Goal: Transaction & Acquisition: Purchase product/service

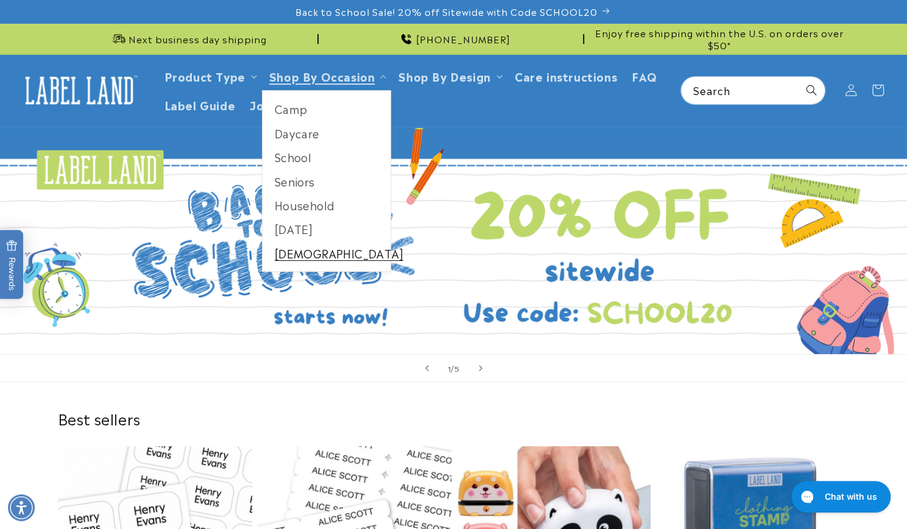
click at [282, 251] on link "[DEMOGRAPHIC_DATA]" at bounding box center [327, 253] width 129 height 24
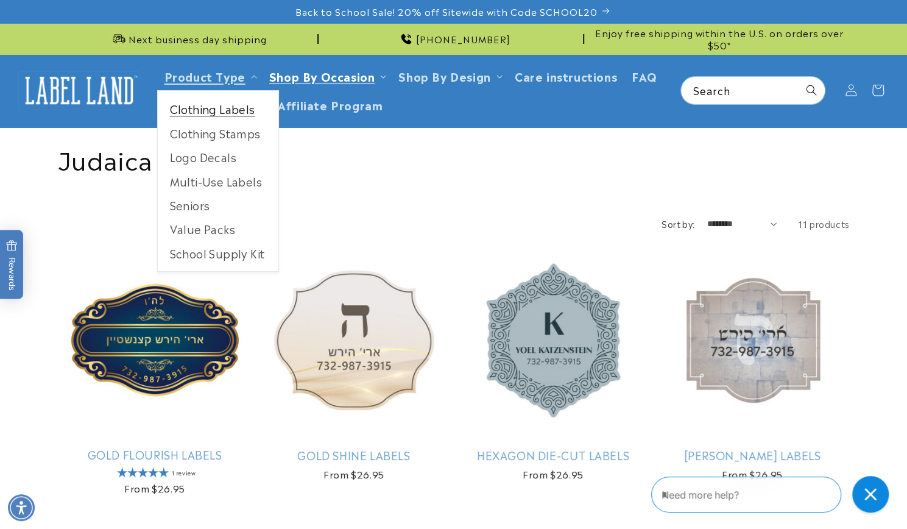
click at [215, 109] on link "Clothing Labels" at bounding box center [218, 109] width 121 height 24
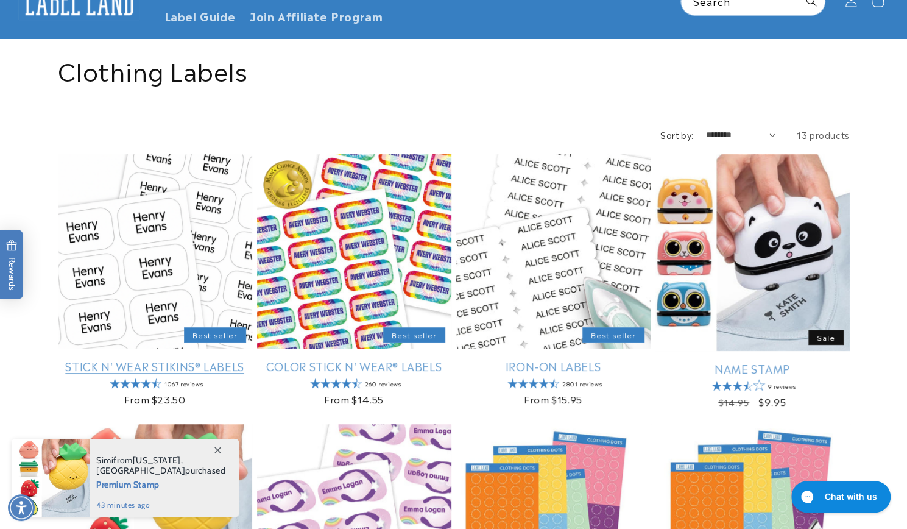
scroll to position [183, 0]
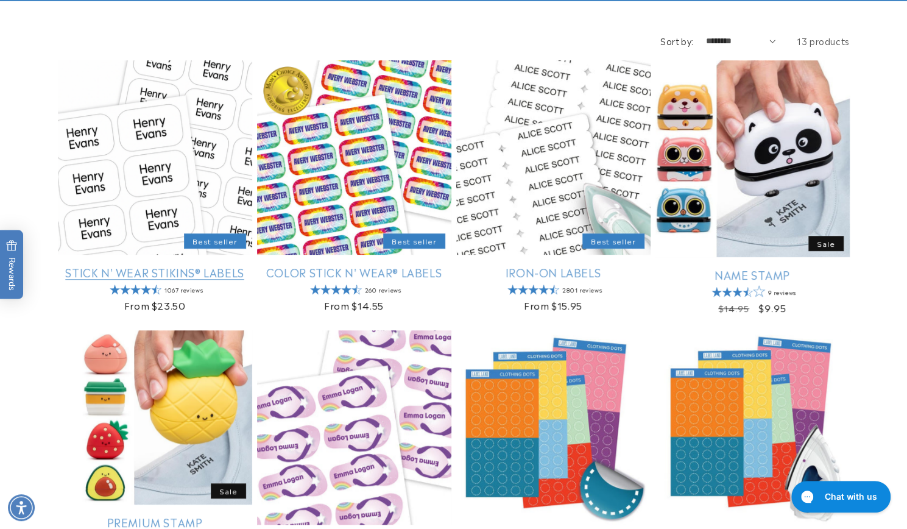
click at [205, 275] on link "Stick N' Wear Stikins® Labels" at bounding box center [155, 272] width 194 height 14
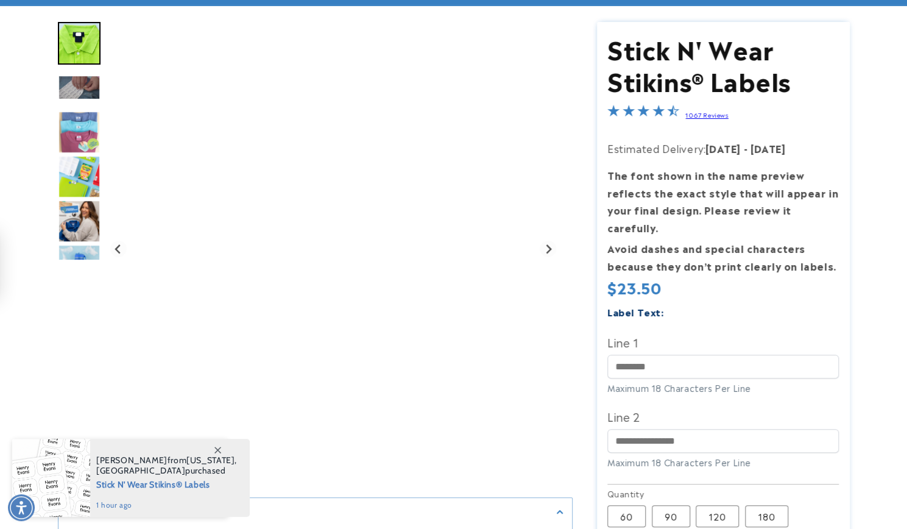
scroll to position [183, 0]
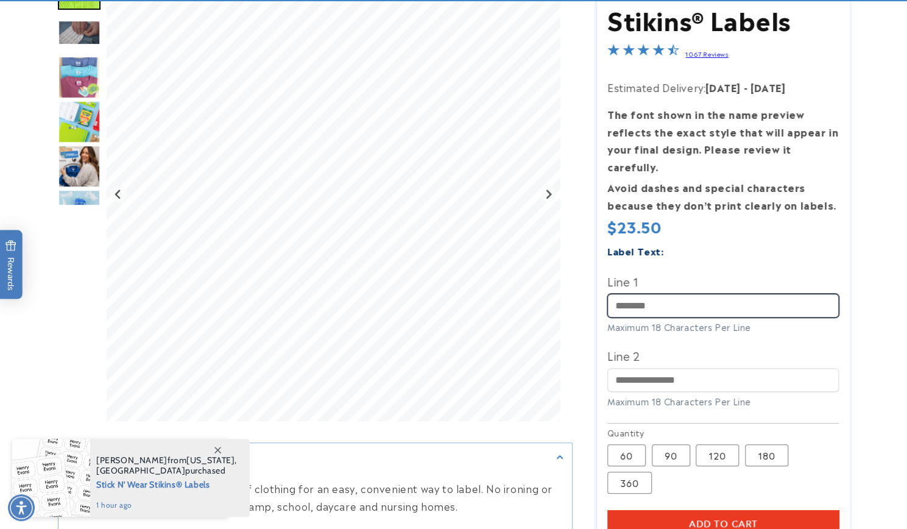
click at [681, 296] on input "Line 1" at bounding box center [724, 306] width 232 height 24
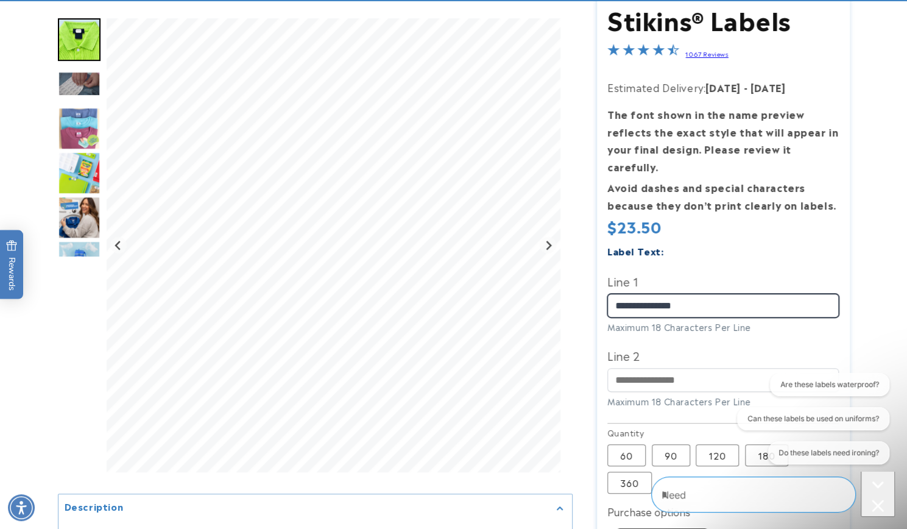
scroll to position [0, 0]
type input "**********"
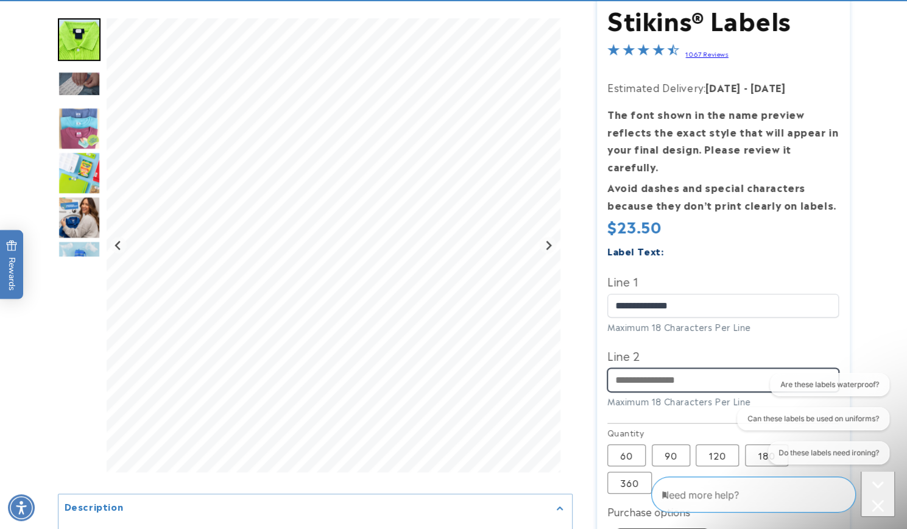
click at [652, 368] on input "Line 2" at bounding box center [724, 380] width 232 height 24
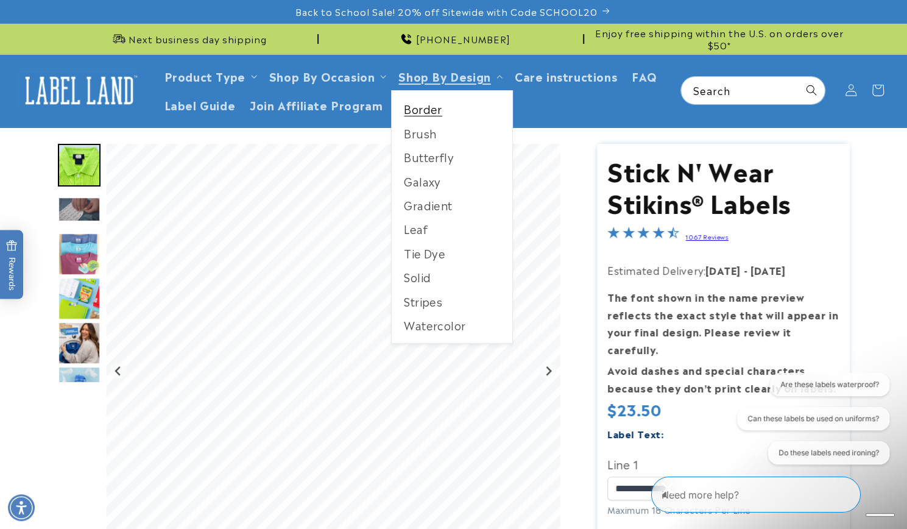
type input "**********"
click at [447, 105] on link "Border" at bounding box center [452, 109] width 121 height 24
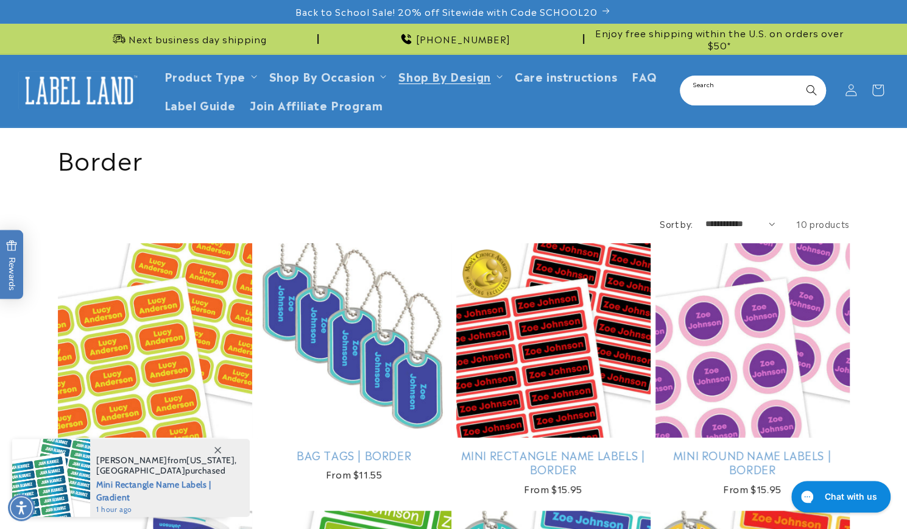
click at [703, 91] on input "Search" at bounding box center [753, 90] width 144 height 27
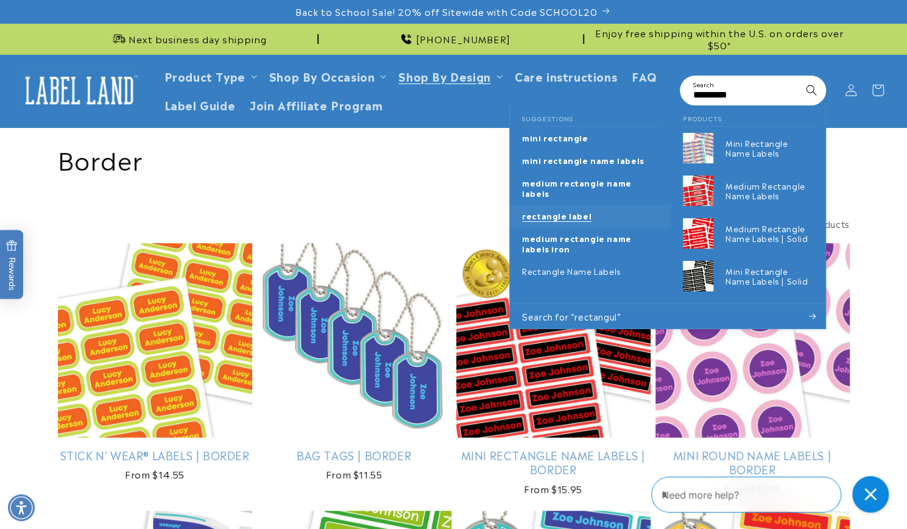
type input "*********"
click at [585, 213] on link "rectangle label" at bounding box center [590, 216] width 161 height 23
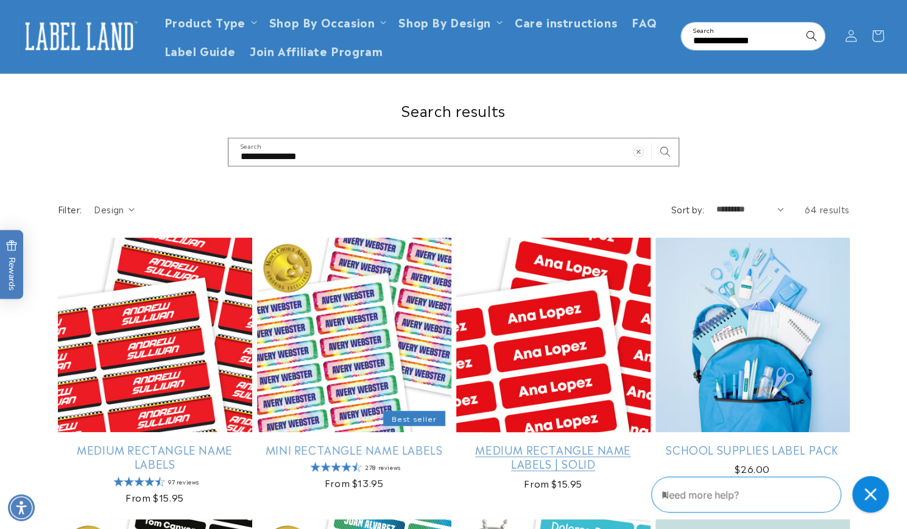
scroll to position [122, 0]
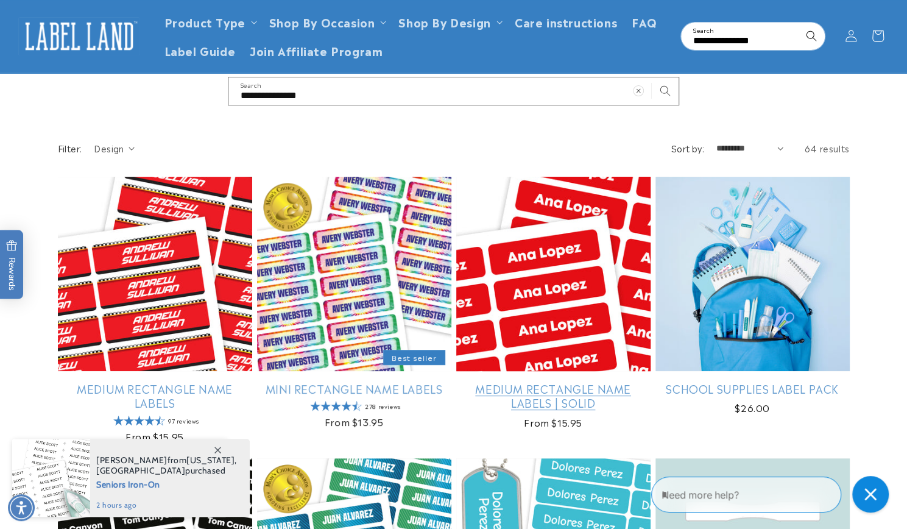
click at [610, 381] on link "Medium Rectangle Name Labels | Solid" at bounding box center [553, 395] width 194 height 29
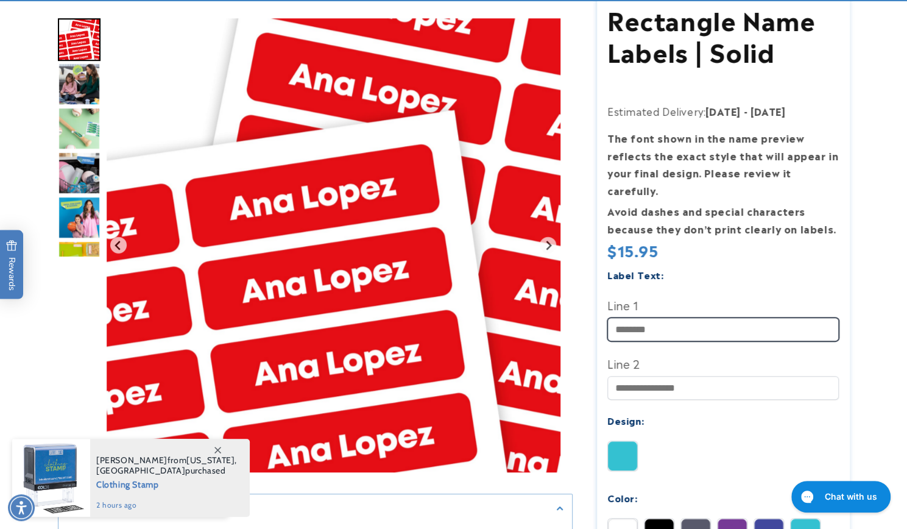
click at [652, 317] on input "Line 1" at bounding box center [724, 329] width 232 height 24
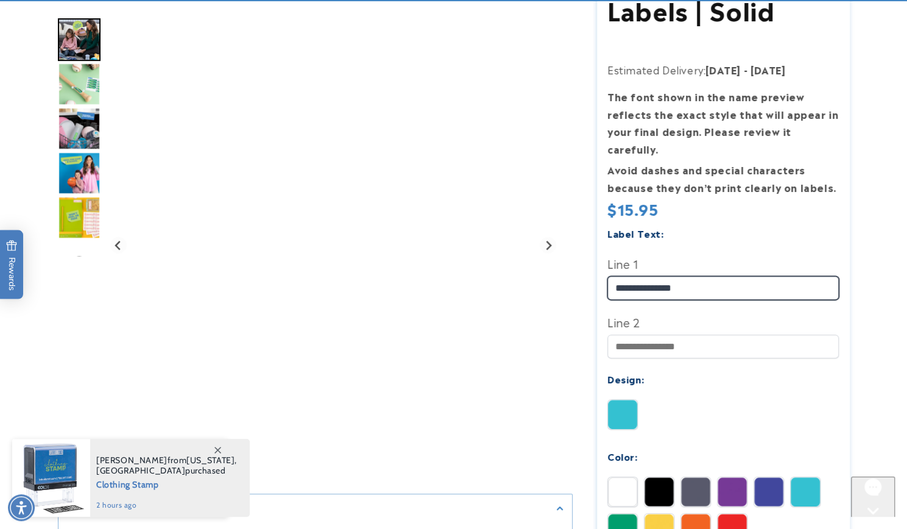
scroll to position [244, 0]
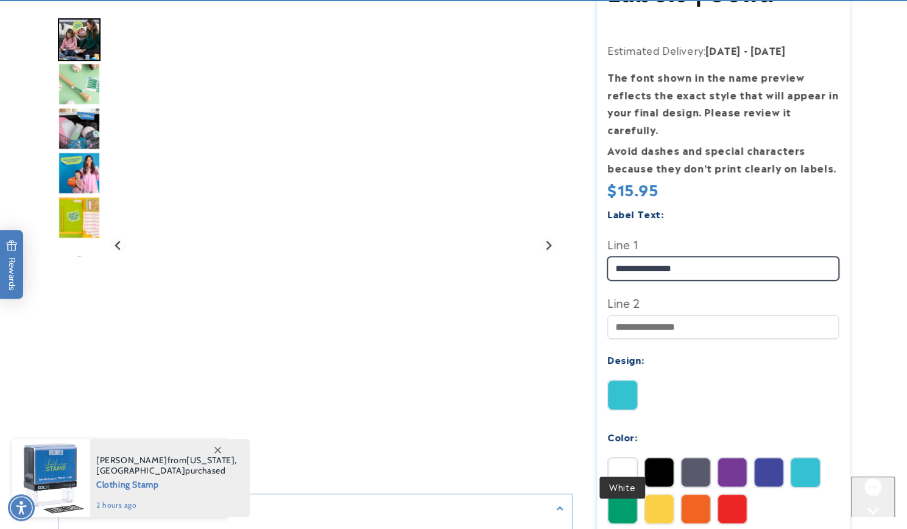
type input "**********"
click at [619, 458] on img at bounding box center [622, 472] width 29 height 29
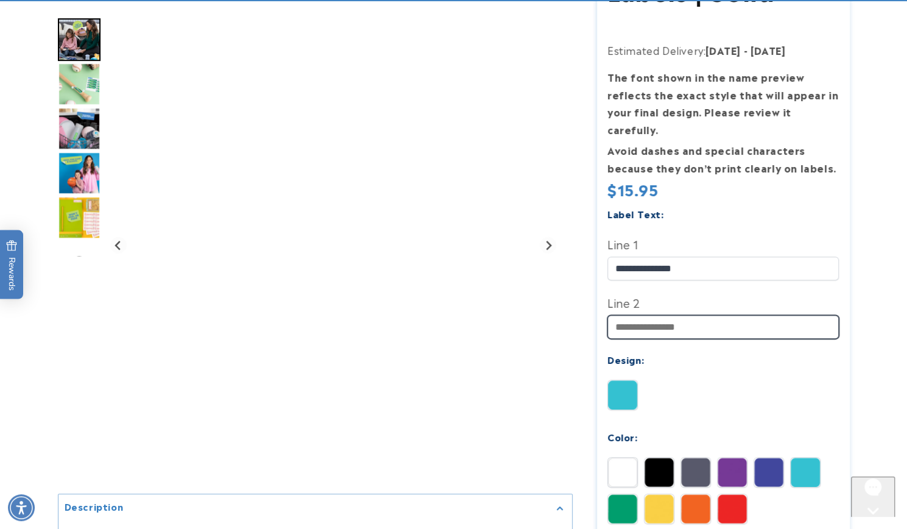
click at [640, 315] on input "Line 2" at bounding box center [724, 327] width 232 height 24
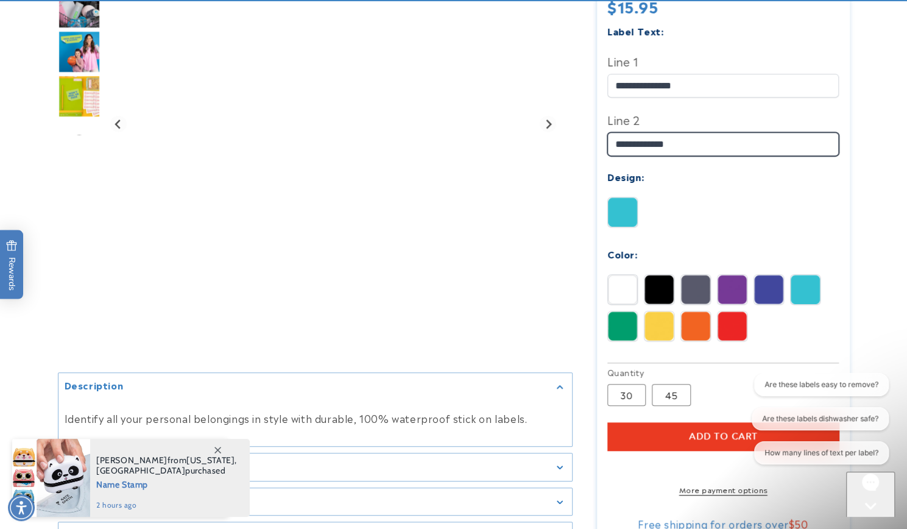
scroll to position [488, 0]
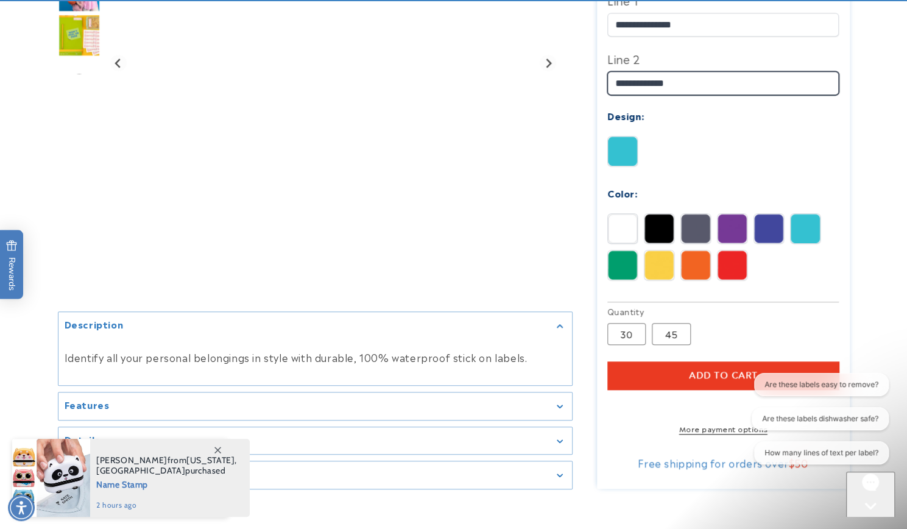
type input "**********"
click at [684, 332] on section "Medium Rectangle Name Labels | Solid Medium Rectangle Name Labels | Solid Estim…" at bounding box center [723, 72] width 253 height 832
click at [679, 323] on label "45 Variant sold out or unavailable" at bounding box center [671, 334] width 39 height 22
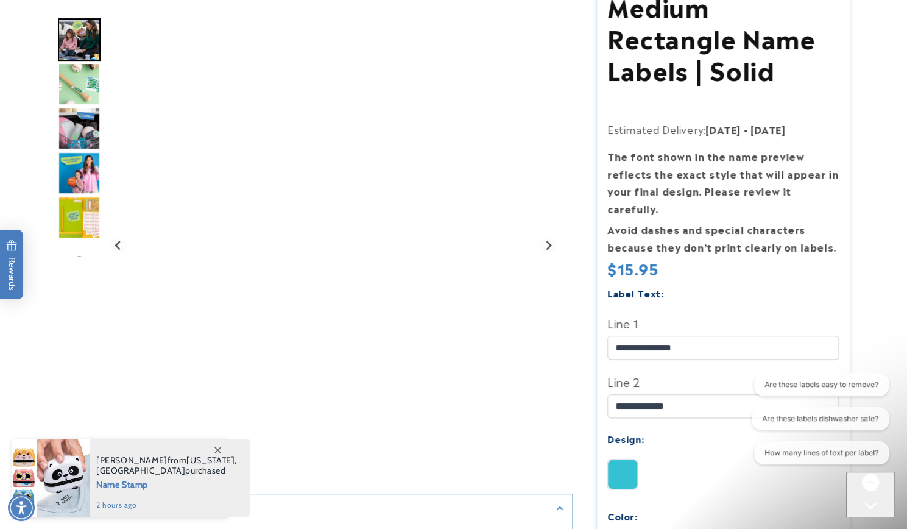
scroll to position [244, 0]
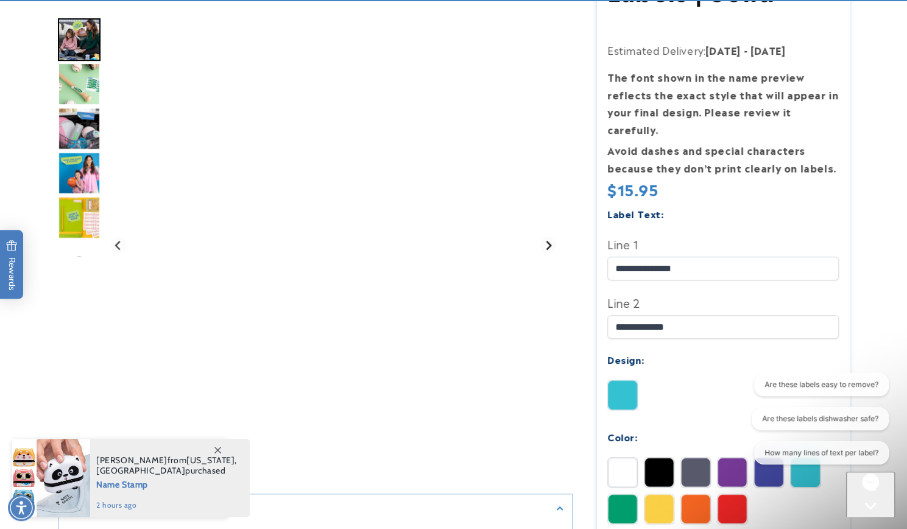
click at [551, 247] on icon "Next slide" at bounding box center [549, 246] width 10 height 10
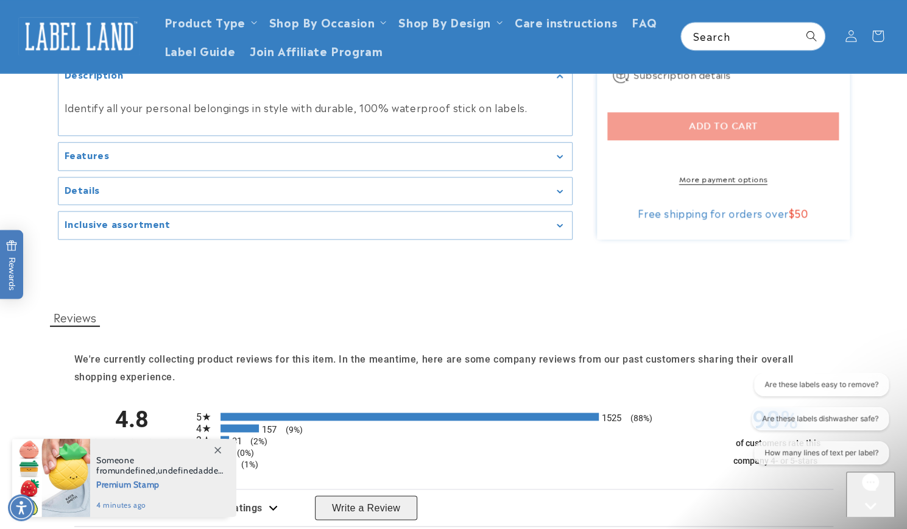
scroll to position [853, 0]
